Goal: Check status: Check status

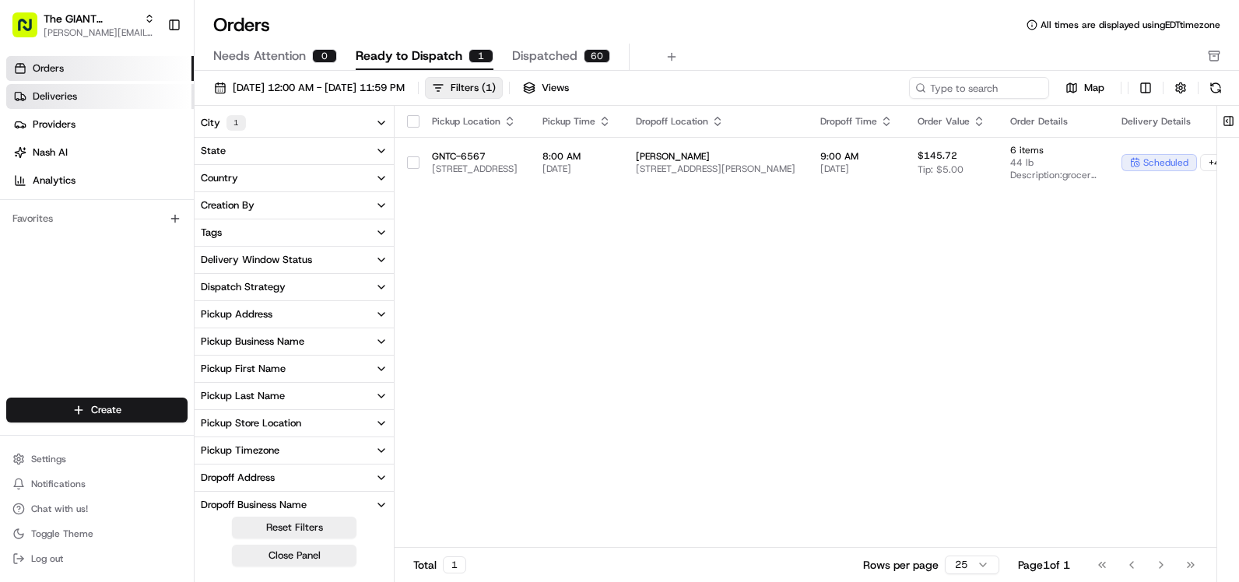
drag, startPoint x: 0, startPoint y: 0, endPoint x: 118, endPoint y: 90, distance: 148.3
click at [118, 90] on link "Deliveries" at bounding box center [100, 96] width 188 height 25
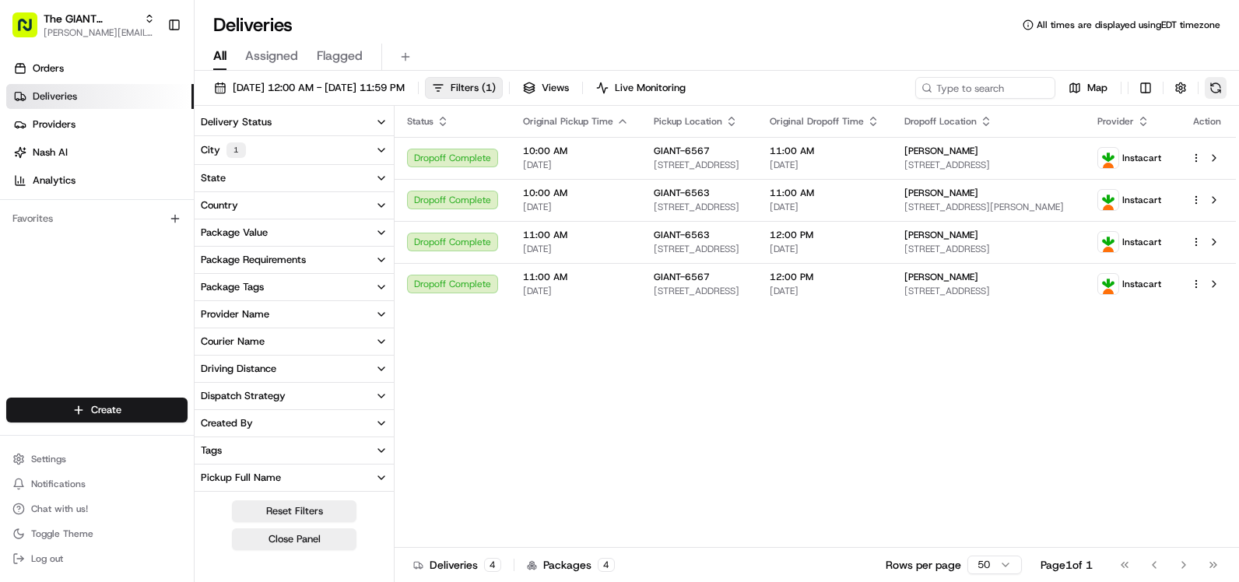
click at [1216, 91] on button at bounding box center [1216, 88] width 22 height 22
click at [41, 70] on span "Orders" at bounding box center [48, 68] width 31 height 14
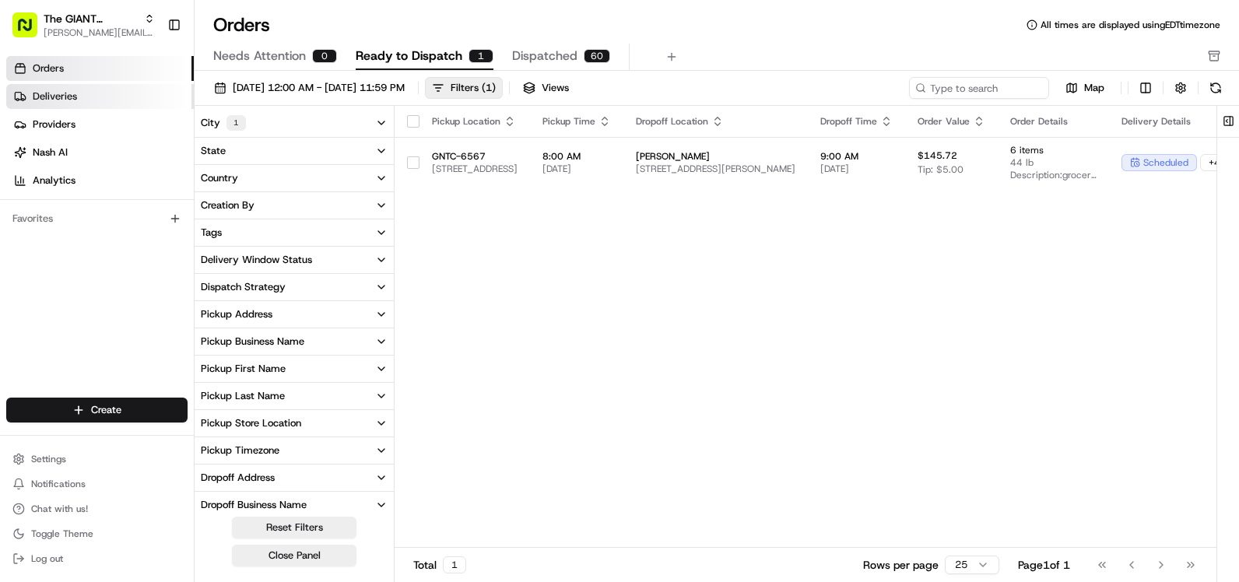
click at [56, 95] on span "Deliveries" at bounding box center [55, 97] width 44 height 14
